Goal: Book appointment/travel/reservation

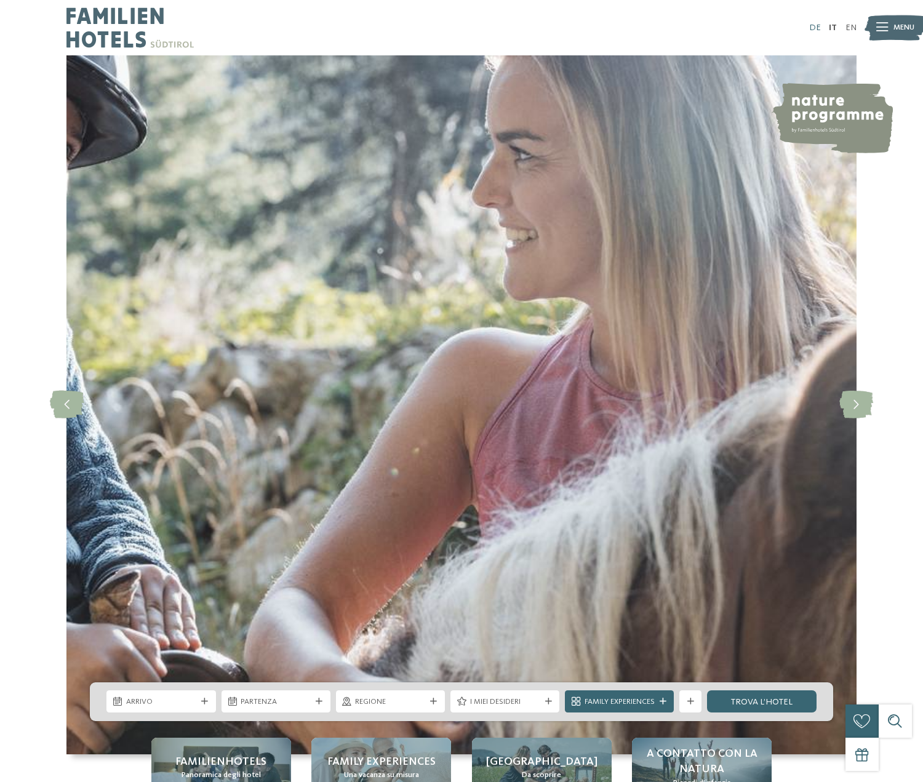
click at [814, 25] on link "DE" at bounding box center [815, 27] width 12 height 9
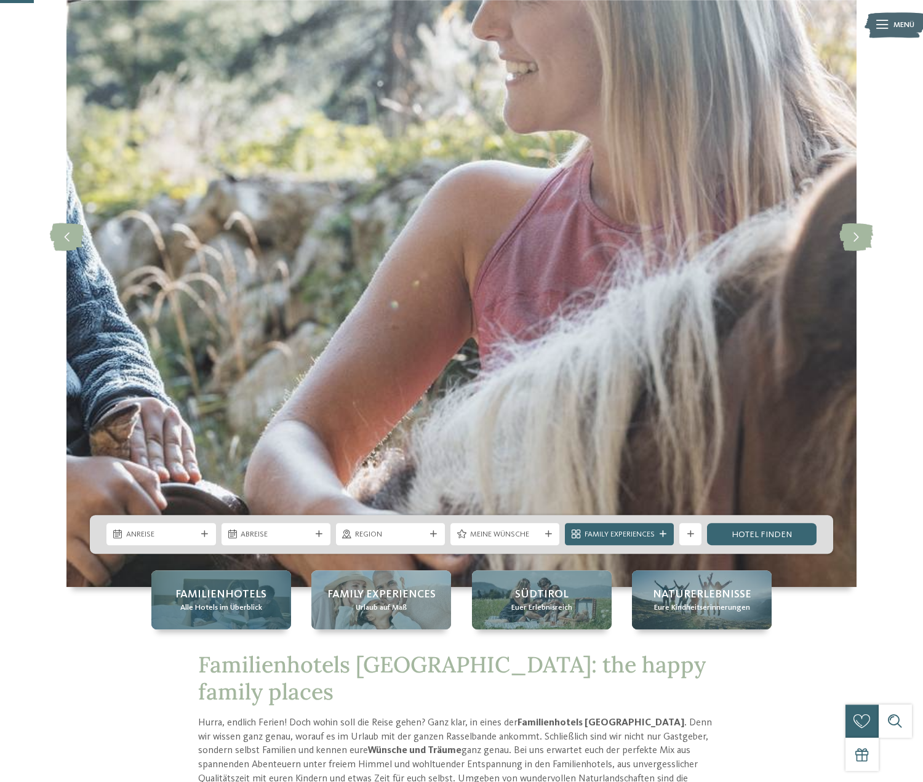
scroll to position [188, 0]
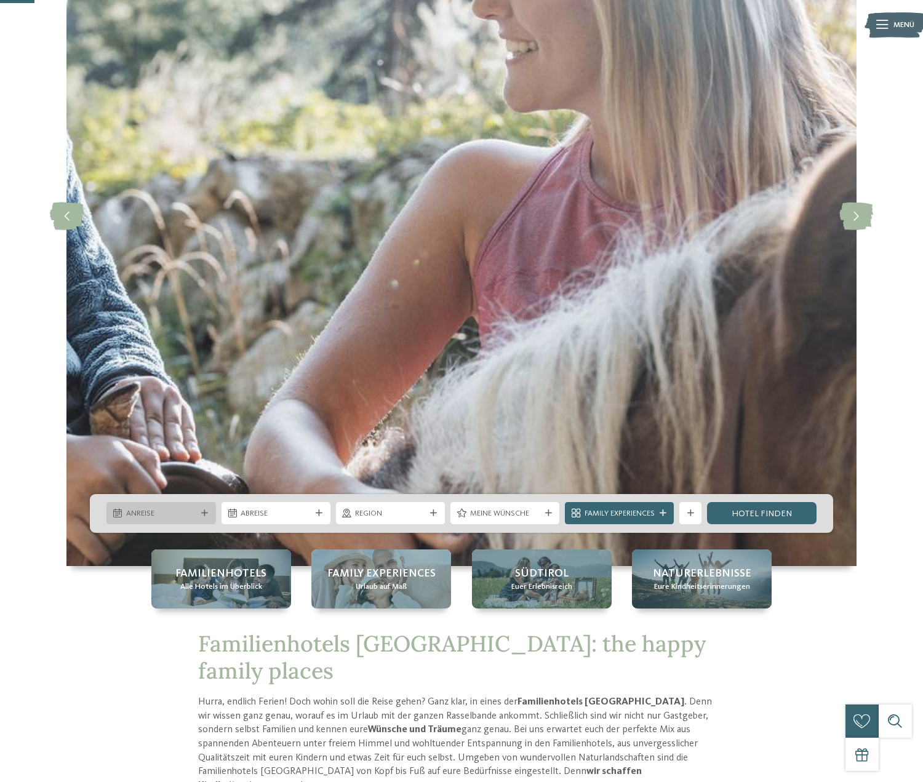
click at [207, 509] on div "Anreise" at bounding box center [160, 513] width 109 height 22
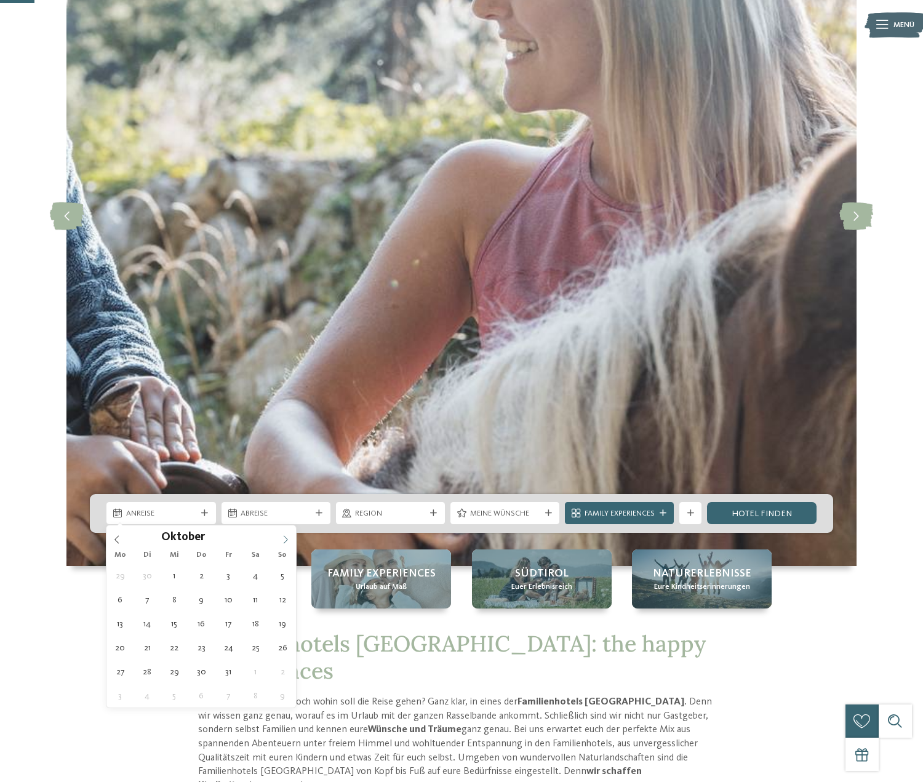
click at [282, 535] on span at bounding box center [285, 535] width 21 height 21
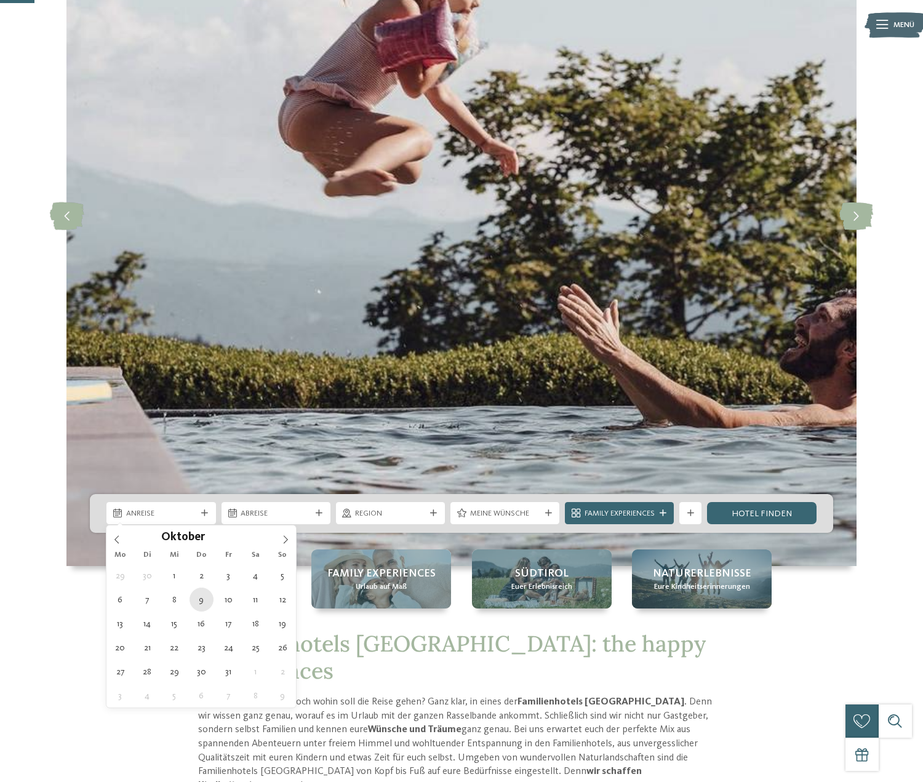
type div "09.10.2025"
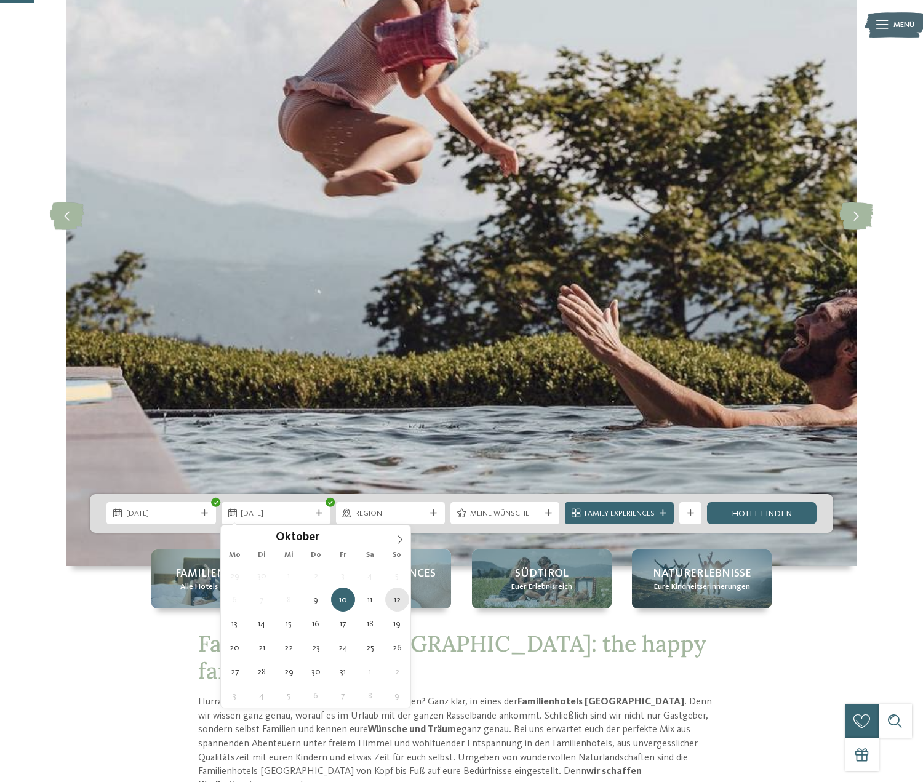
type div "12.10.2025"
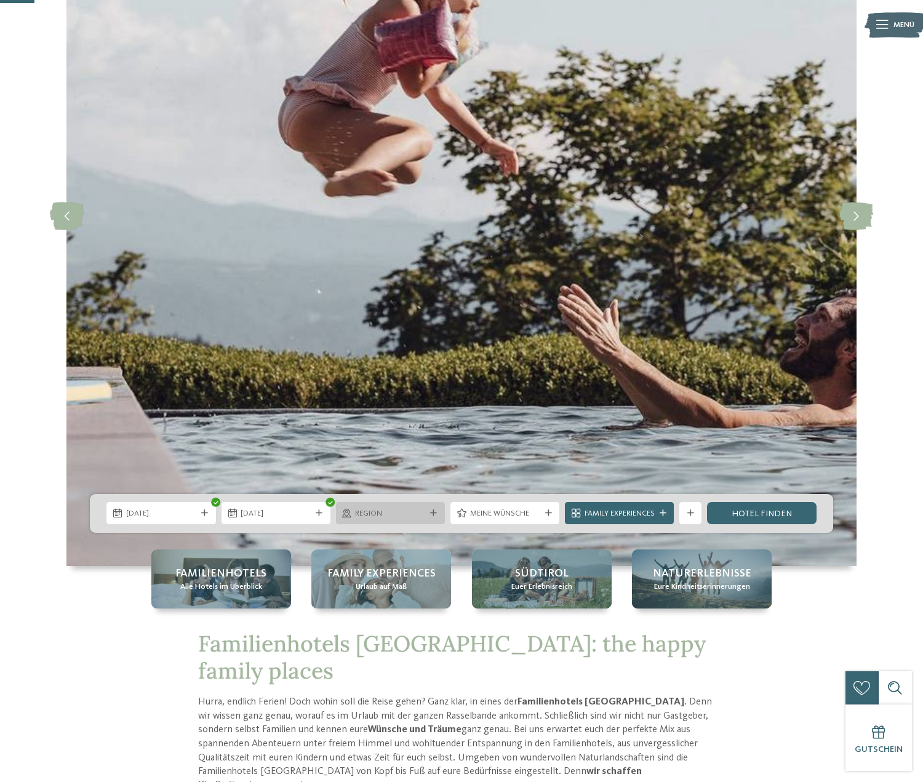
click at [408, 514] on span "Region" at bounding box center [390, 513] width 70 height 11
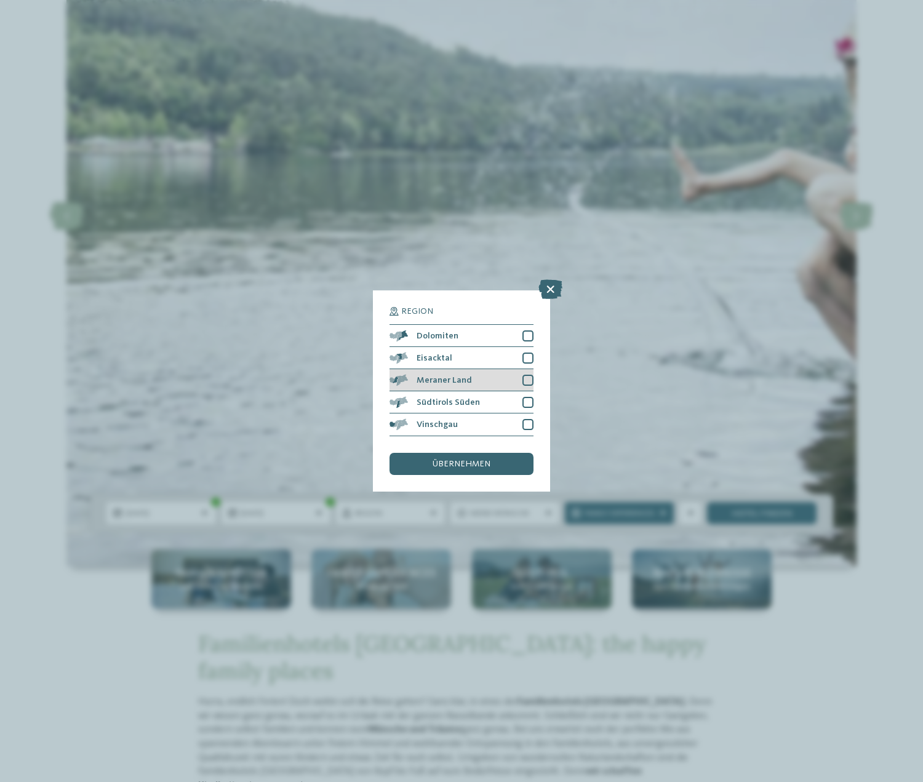
click at [530, 380] on div at bounding box center [527, 380] width 11 height 11
click at [526, 421] on div at bounding box center [527, 424] width 11 height 11
click at [470, 466] on span "übernehmen" at bounding box center [461, 463] width 58 height 9
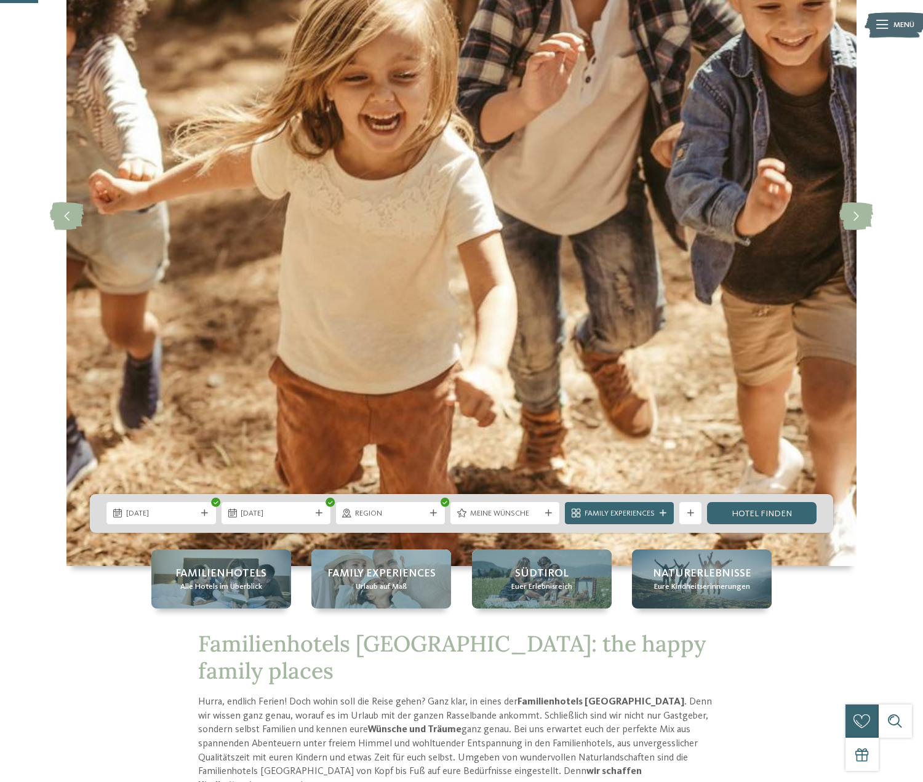
scroll to position [314, 0]
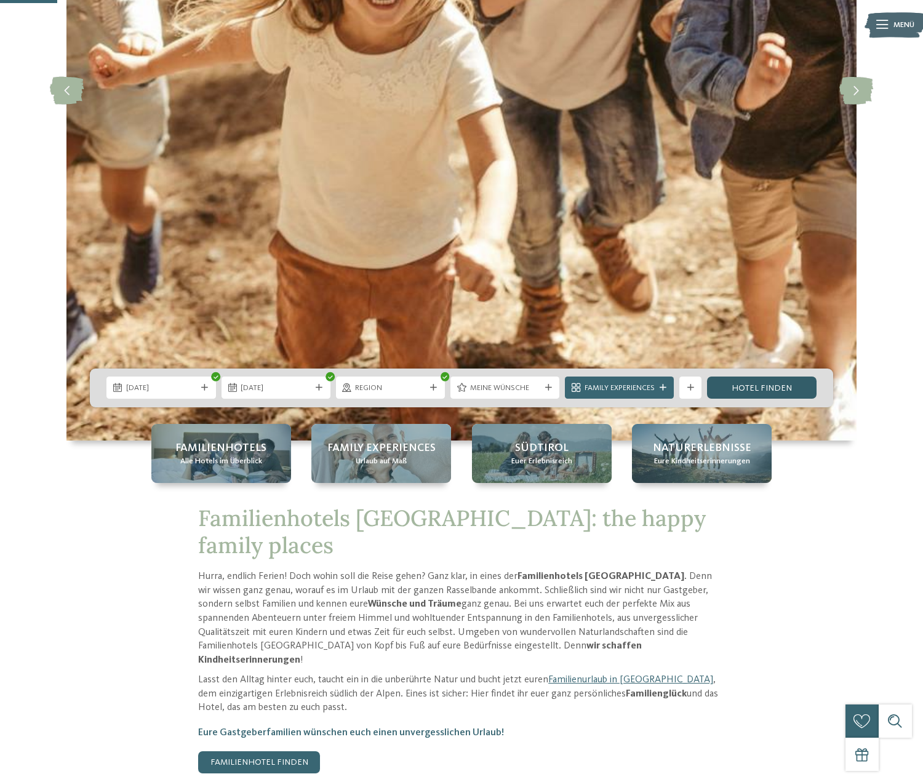
click at [788, 389] on link "Hotel finden" at bounding box center [761, 387] width 109 height 22
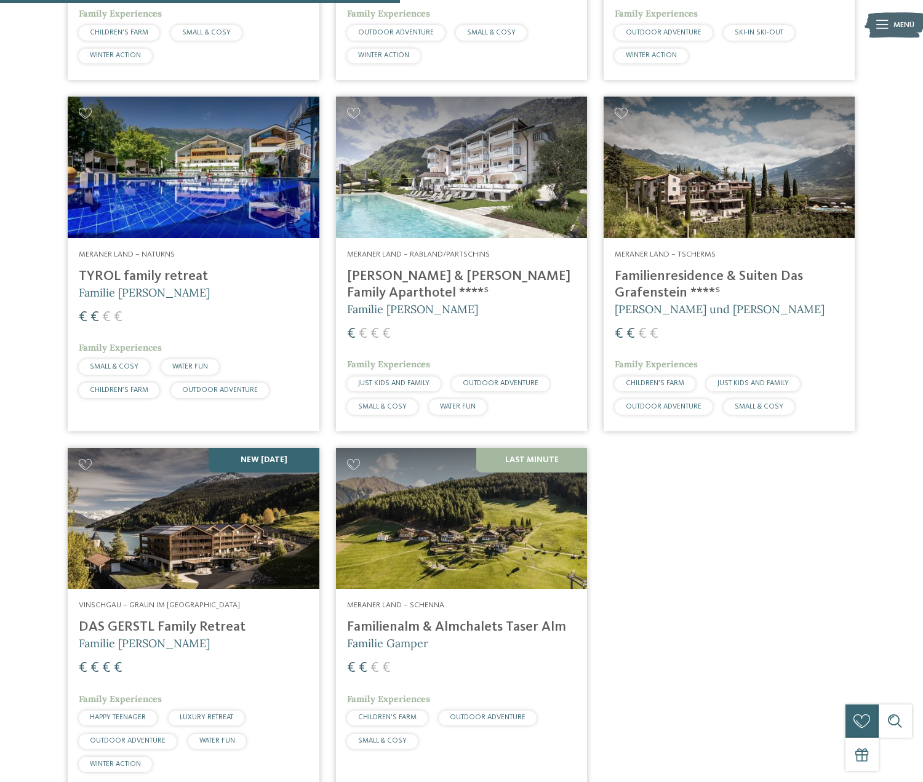
scroll to position [670, 0]
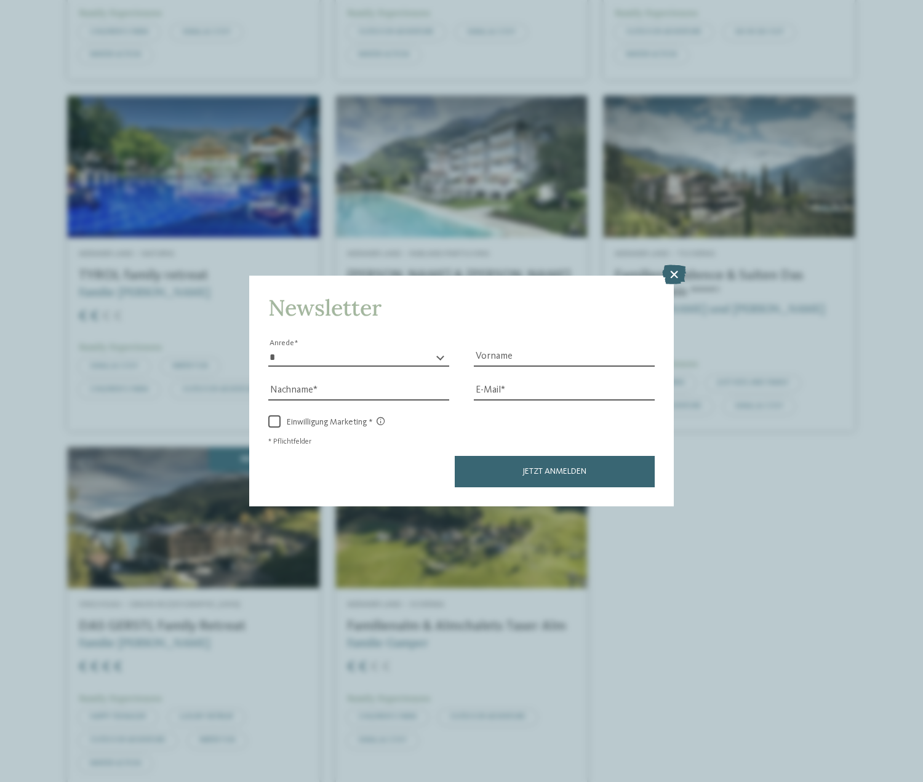
click at [680, 279] on icon at bounding box center [674, 274] width 24 height 20
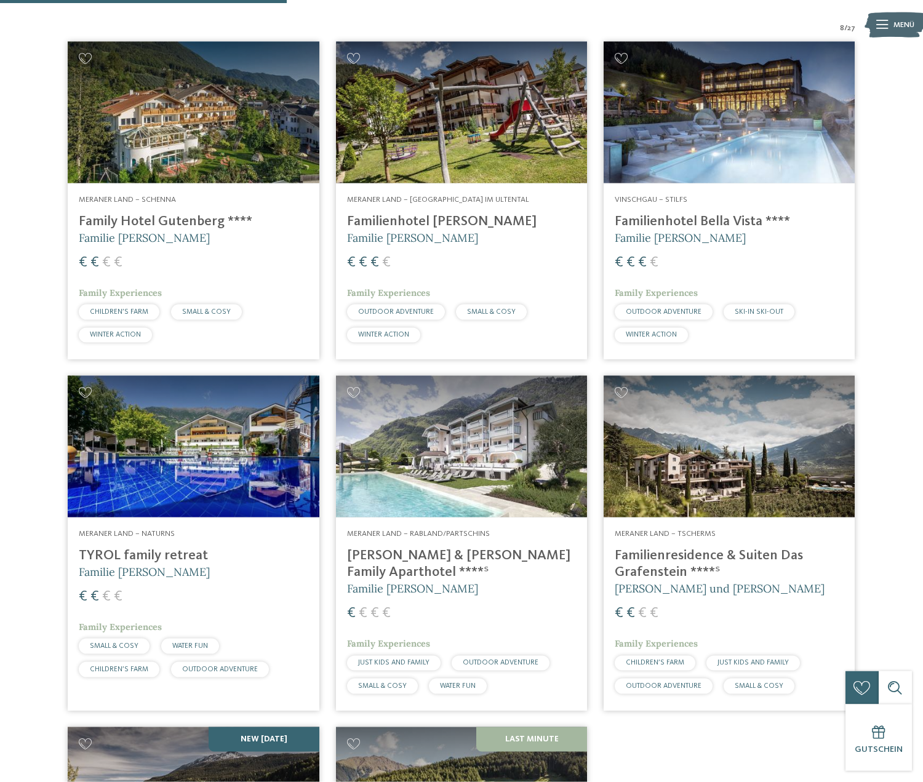
scroll to position [419, 0]
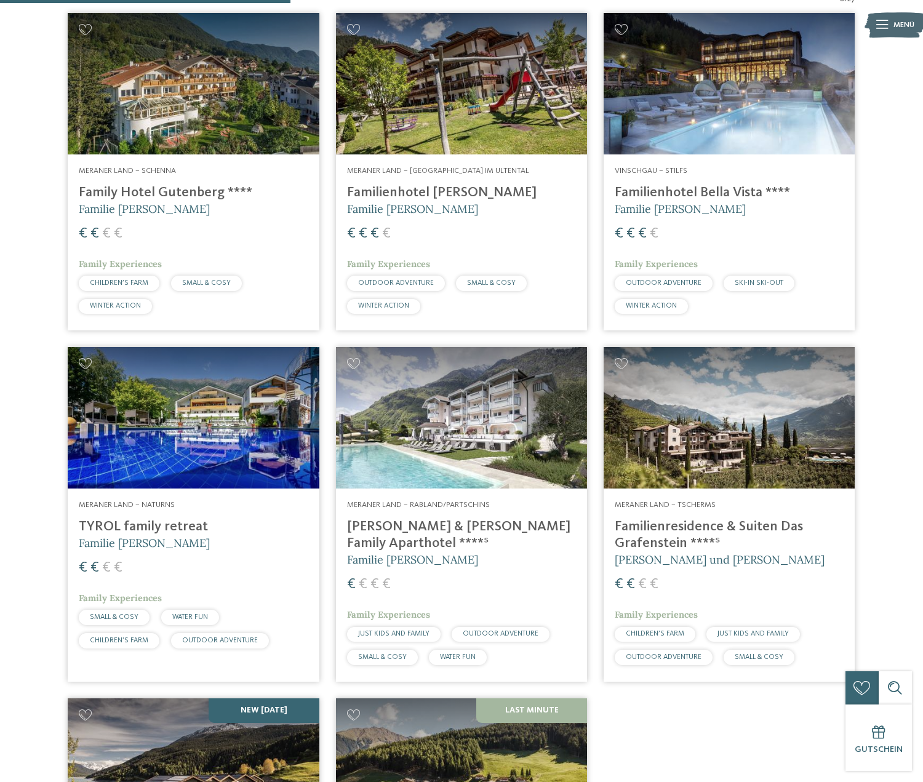
click at [468, 525] on h4 "[PERSON_NAME] & [PERSON_NAME] Family Aparthotel ****ˢ" at bounding box center [461, 534] width 229 height 33
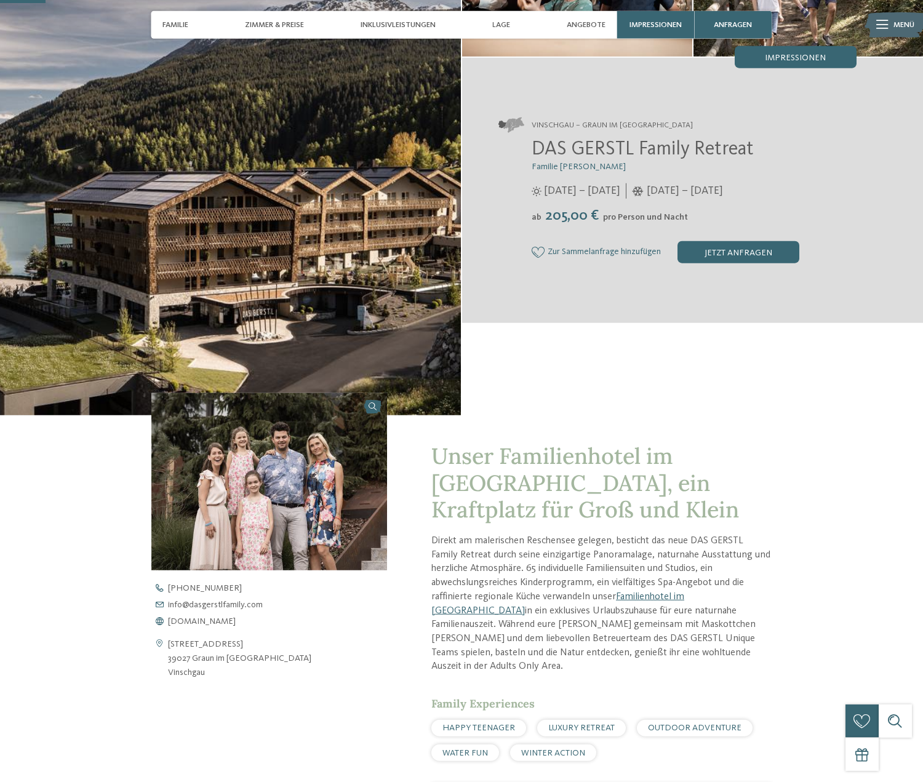
scroll to position [188, 0]
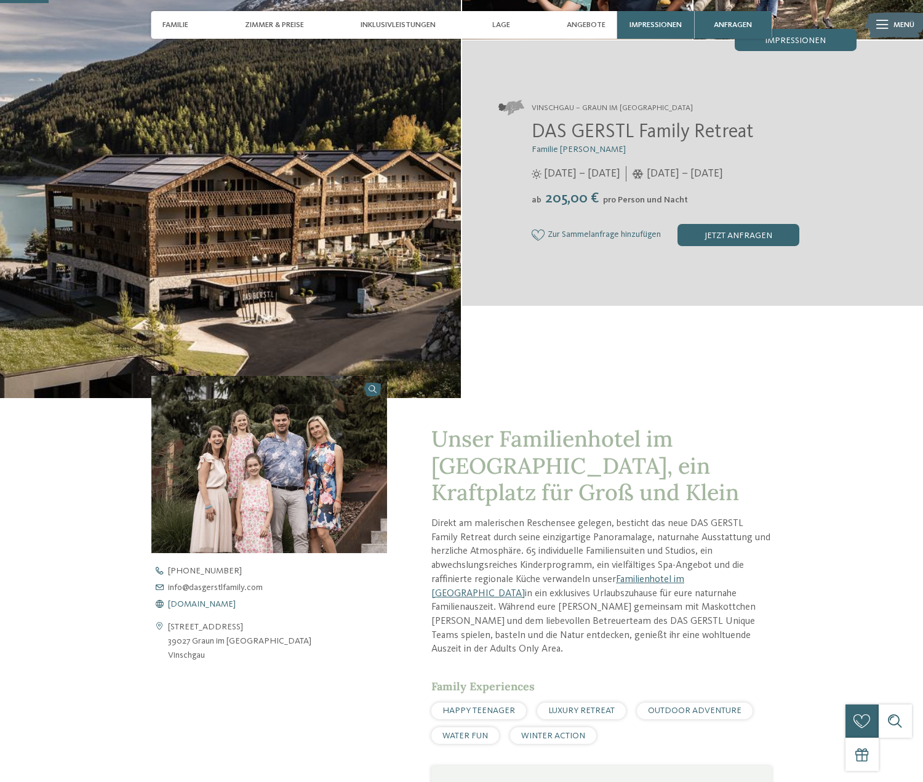
click at [183, 604] on span "www.dasgerstlfamily.com" at bounding box center [202, 604] width 68 height 9
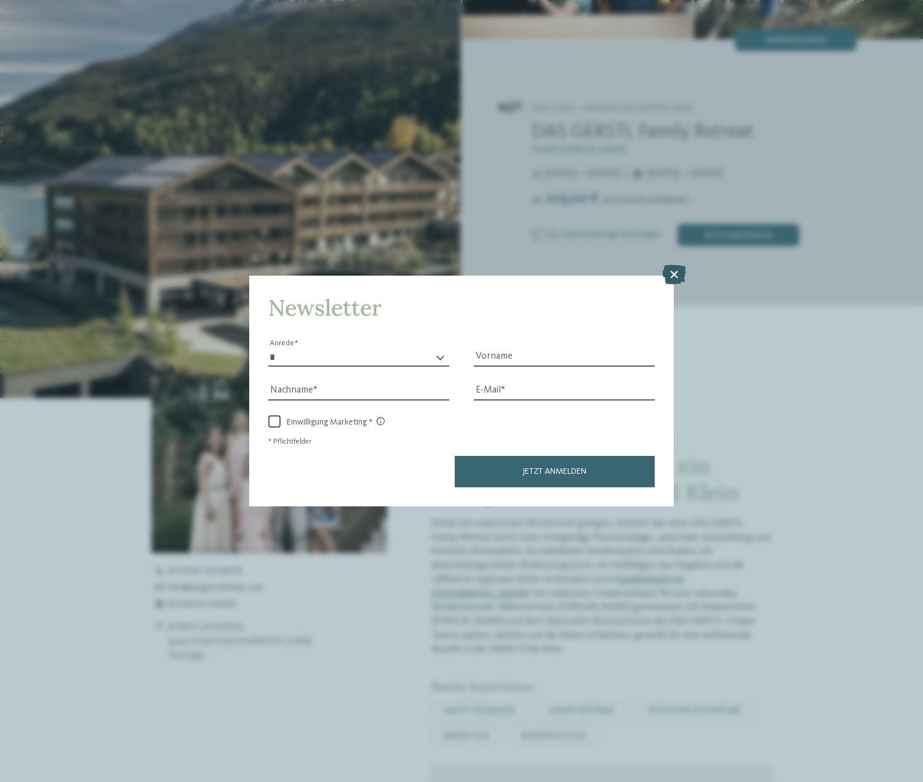
click at [670, 272] on icon at bounding box center [674, 274] width 24 height 20
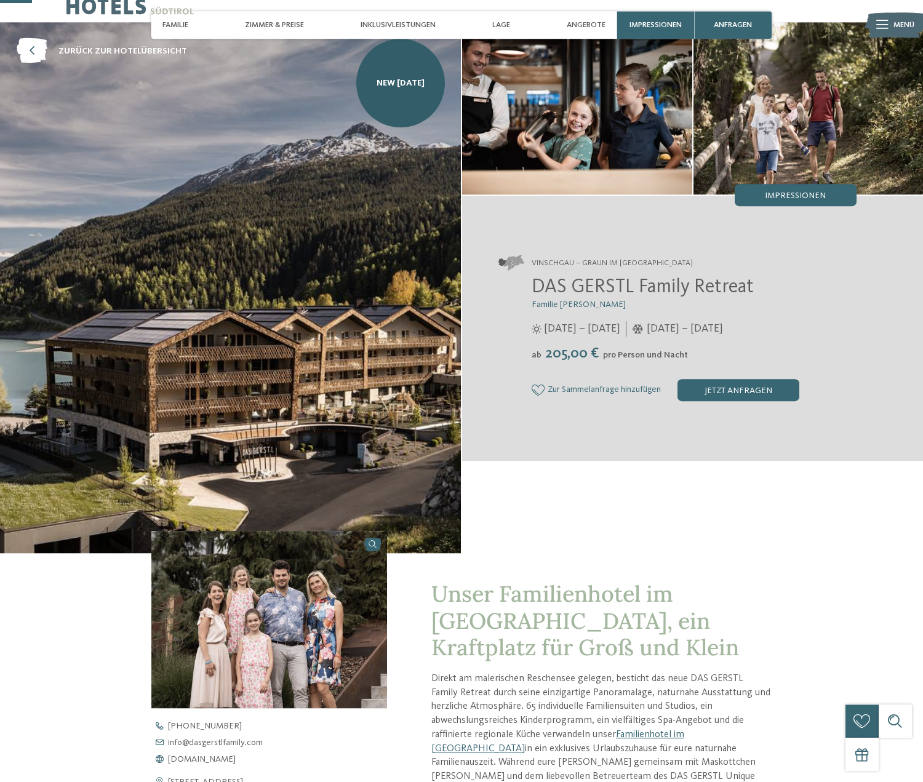
scroll to position [0, 0]
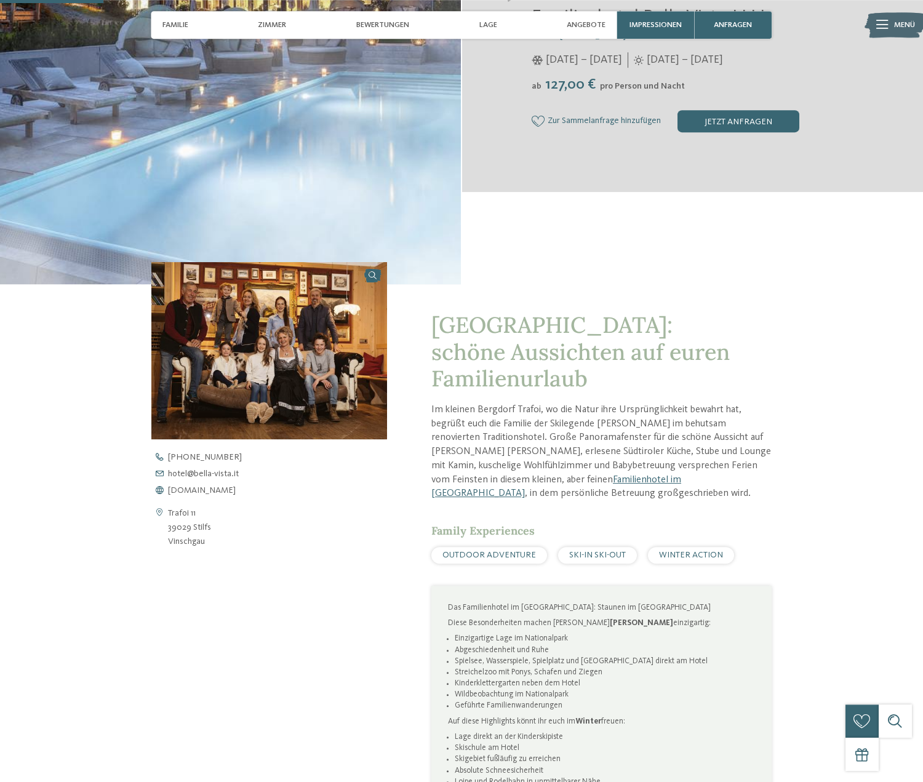
scroll to position [376, 0]
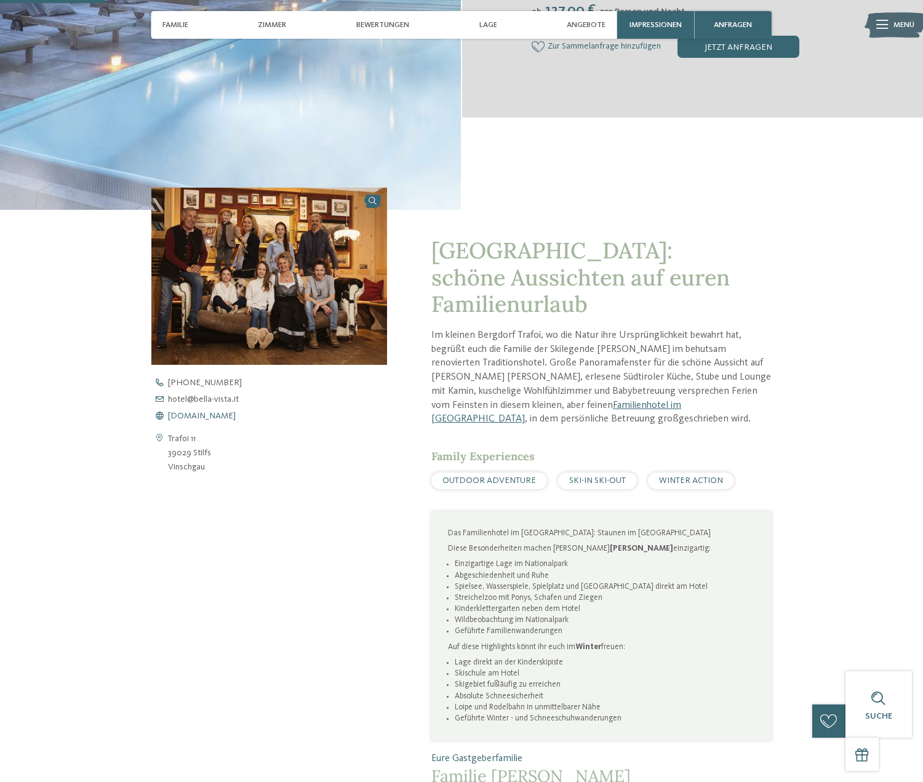
click at [200, 418] on span "www.bella-vista.it" at bounding box center [202, 415] width 68 height 9
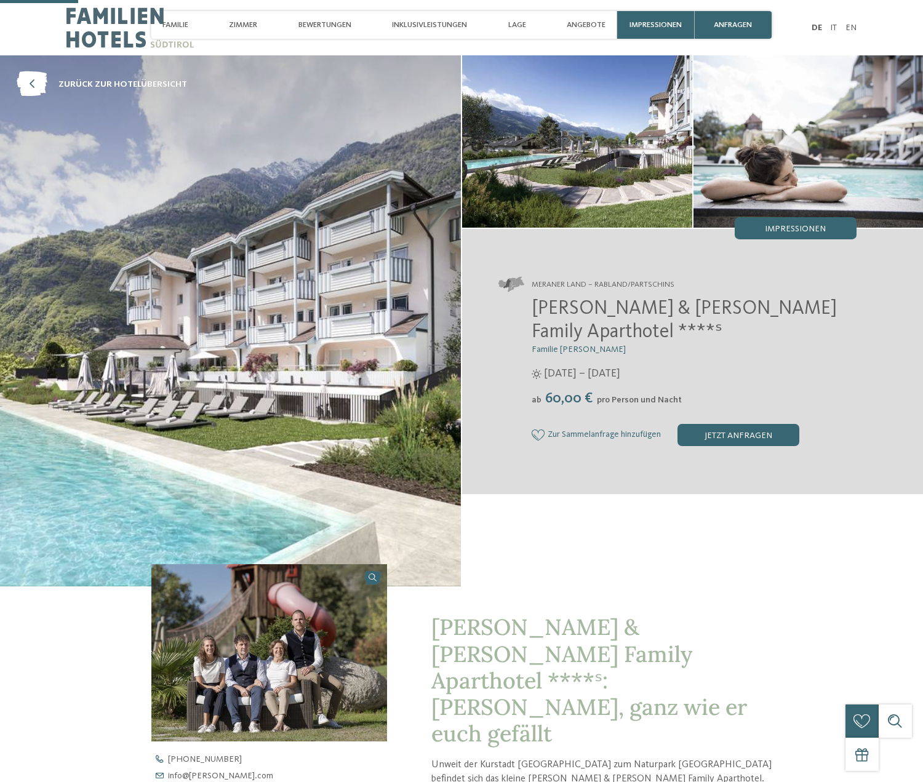
scroll to position [314, 0]
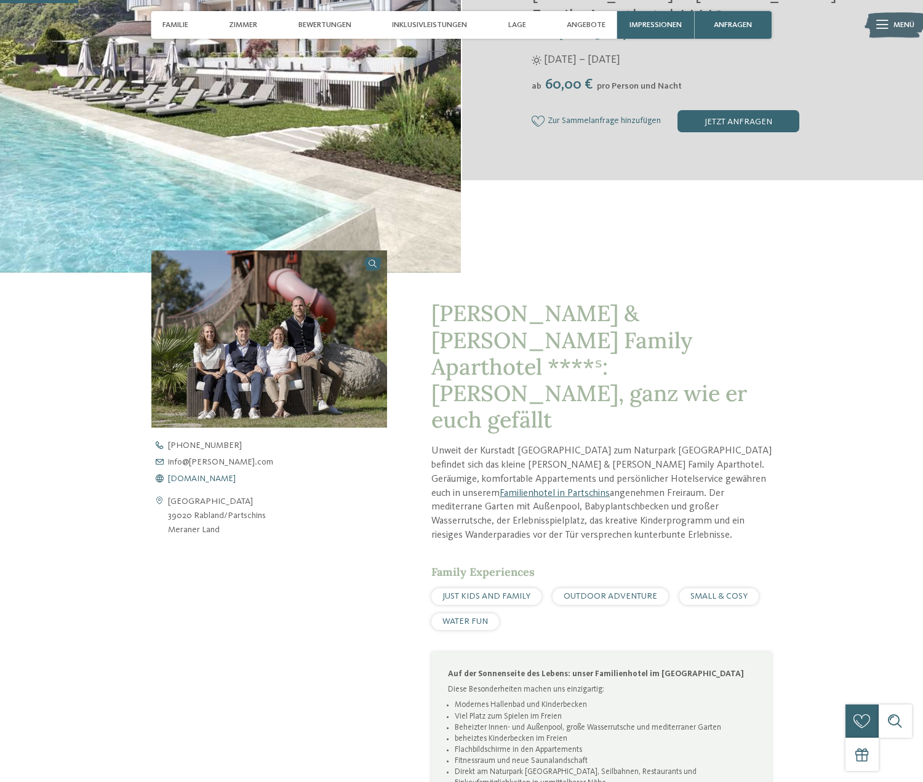
click at [204, 480] on span "[DOMAIN_NAME]" at bounding box center [202, 478] width 68 height 9
